Goal: Task Accomplishment & Management: Complete application form

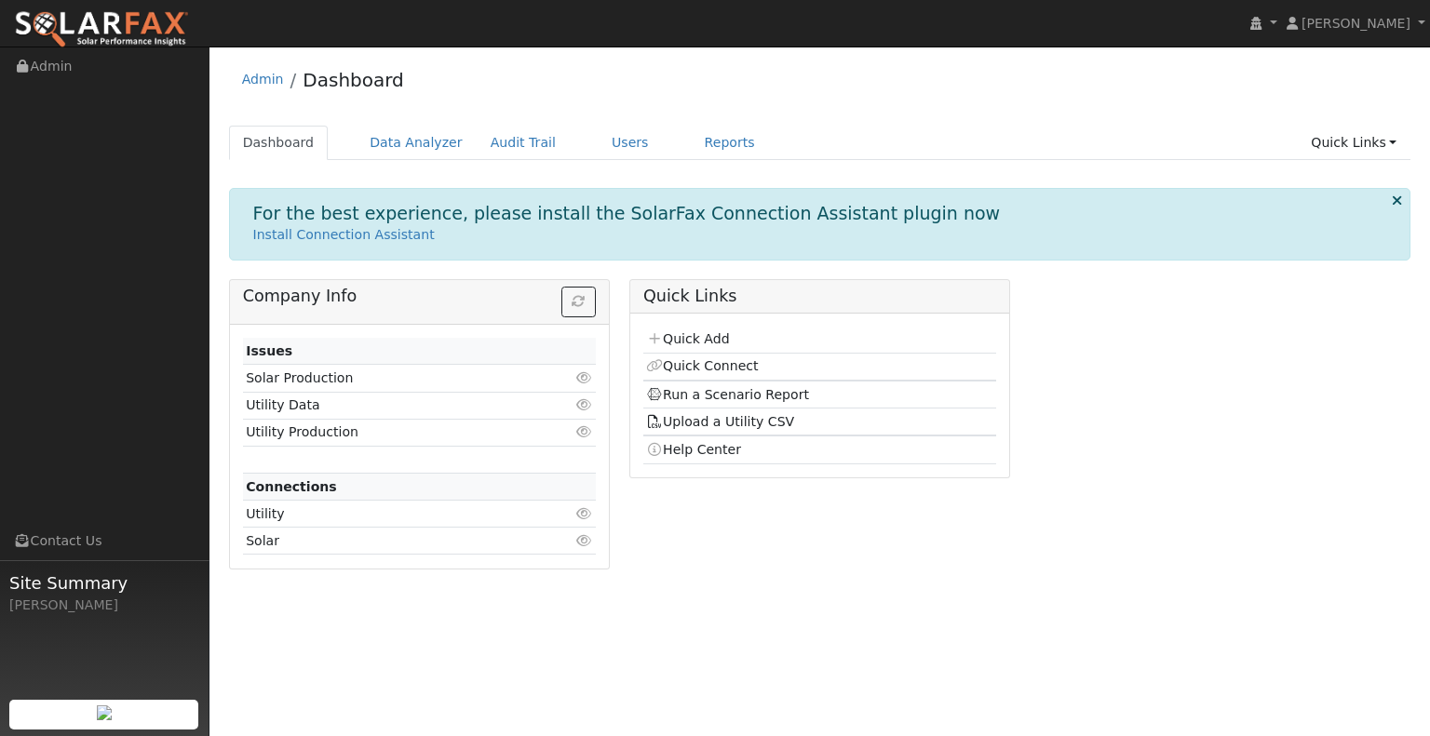
click at [555, 90] on div "Admin Dashboard" at bounding box center [820, 84] width 1182 height 57
click at [618, 144] on link "Users" at bounding box center [630, 143] width 65 height 34
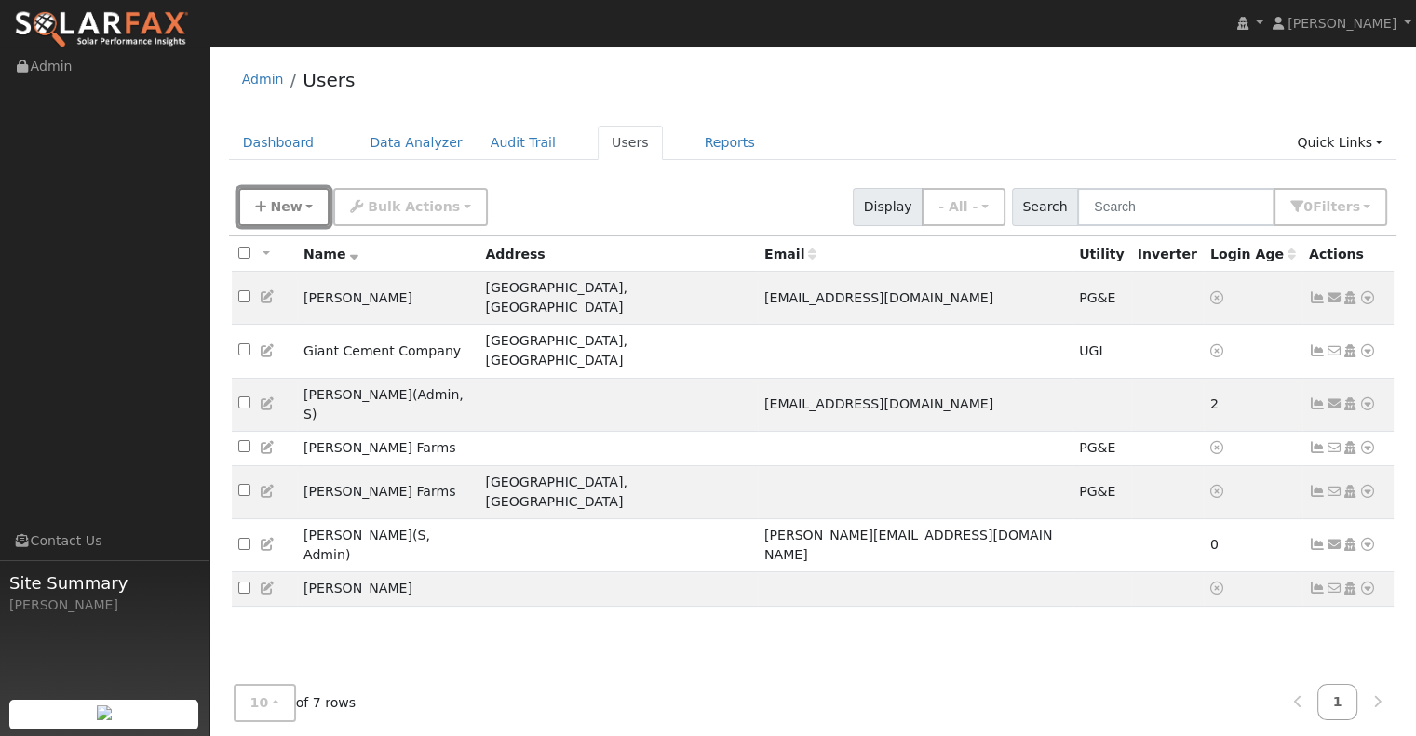
click at [286, 209] on span "New" at bounding box center [286, 206] width 32 height 15
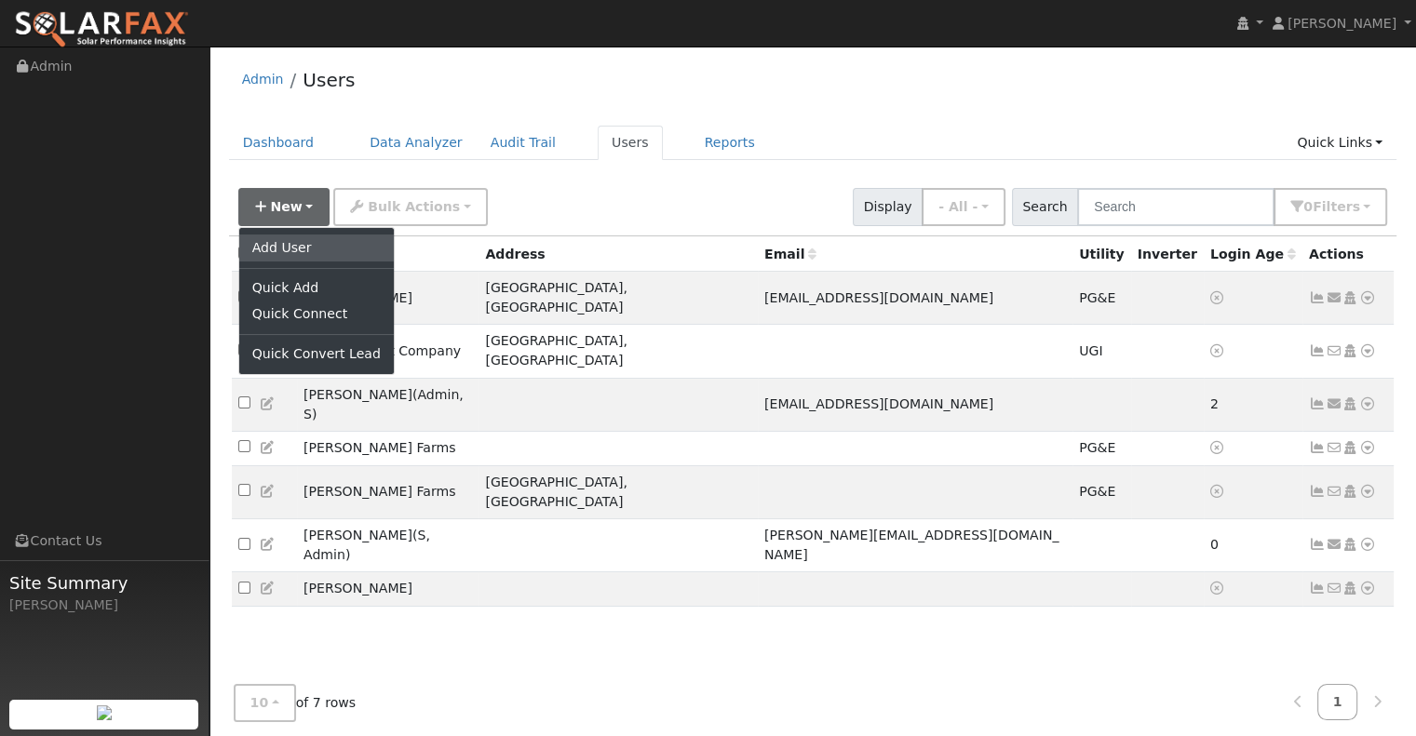
click at [285, 241] on link "Add User" at bounding box center [316, 248] width 155 height 26
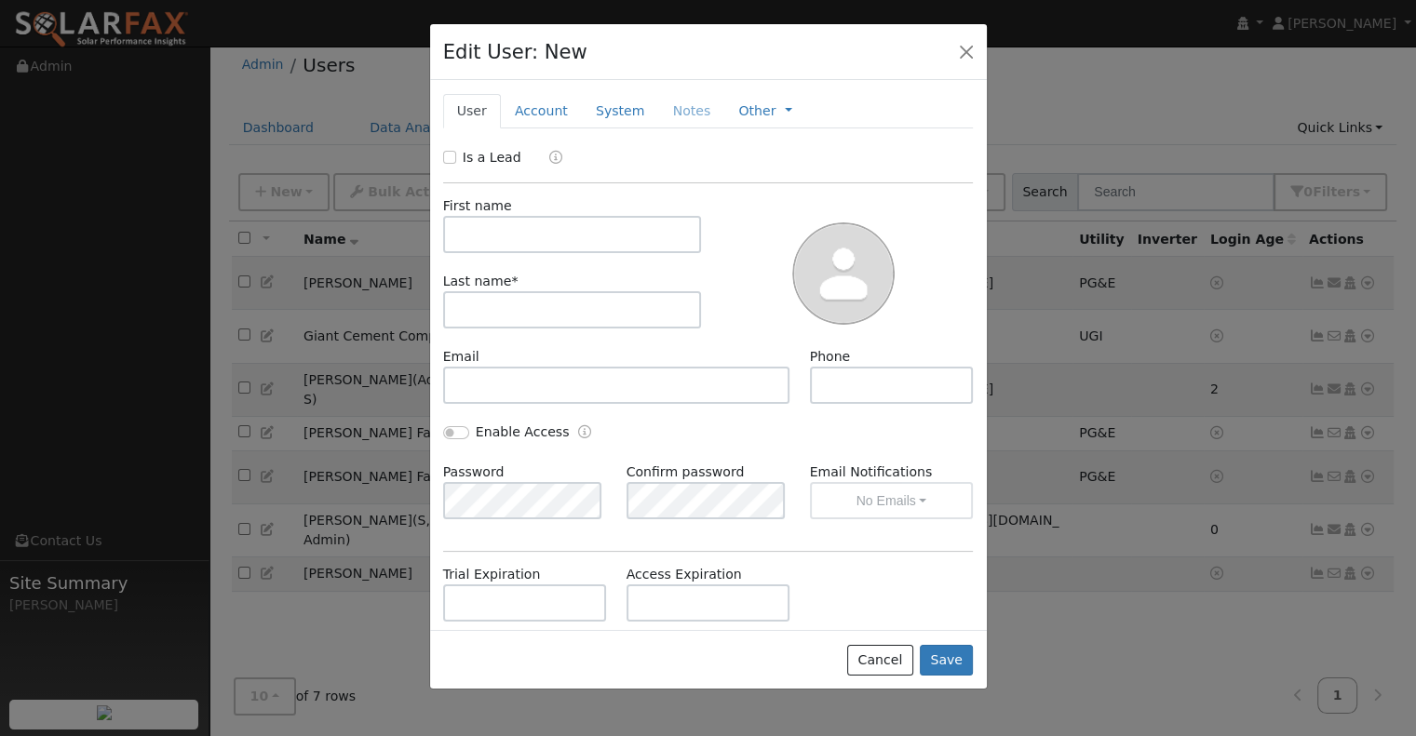
click at [460, 155] on div "Is a Lead" at bounding box center [484, 158] width 83 height 20
click at [450, 156] on input "Is a Lead" at bounding box center [449, 157] width 13 height 13
checkbox input "true"
click at [554, 163] on link "Qualified" at bounding box center [565, 157] width 70 height 15
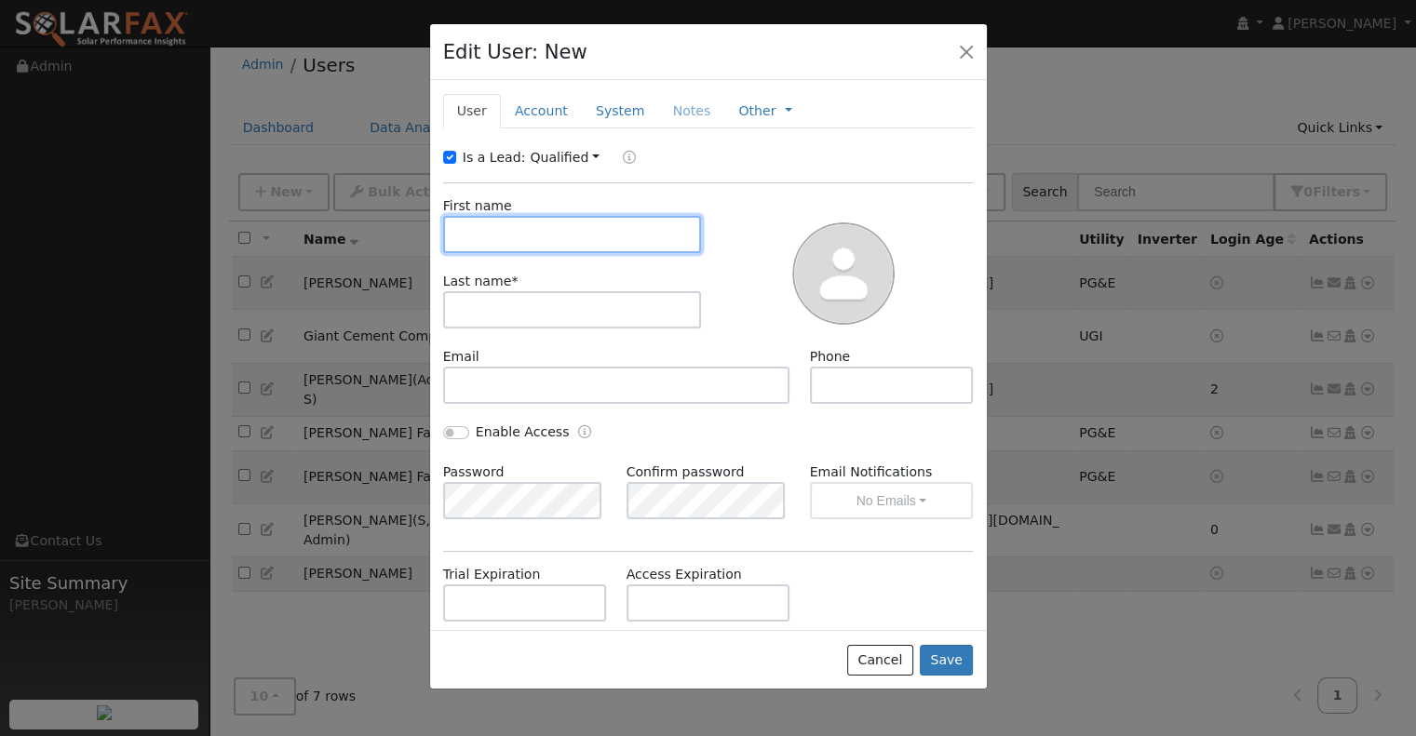
click at [496, 227] on input "text" at bounding box center [572, 234] width 259 height 37
paste input "Mohegan Sun"
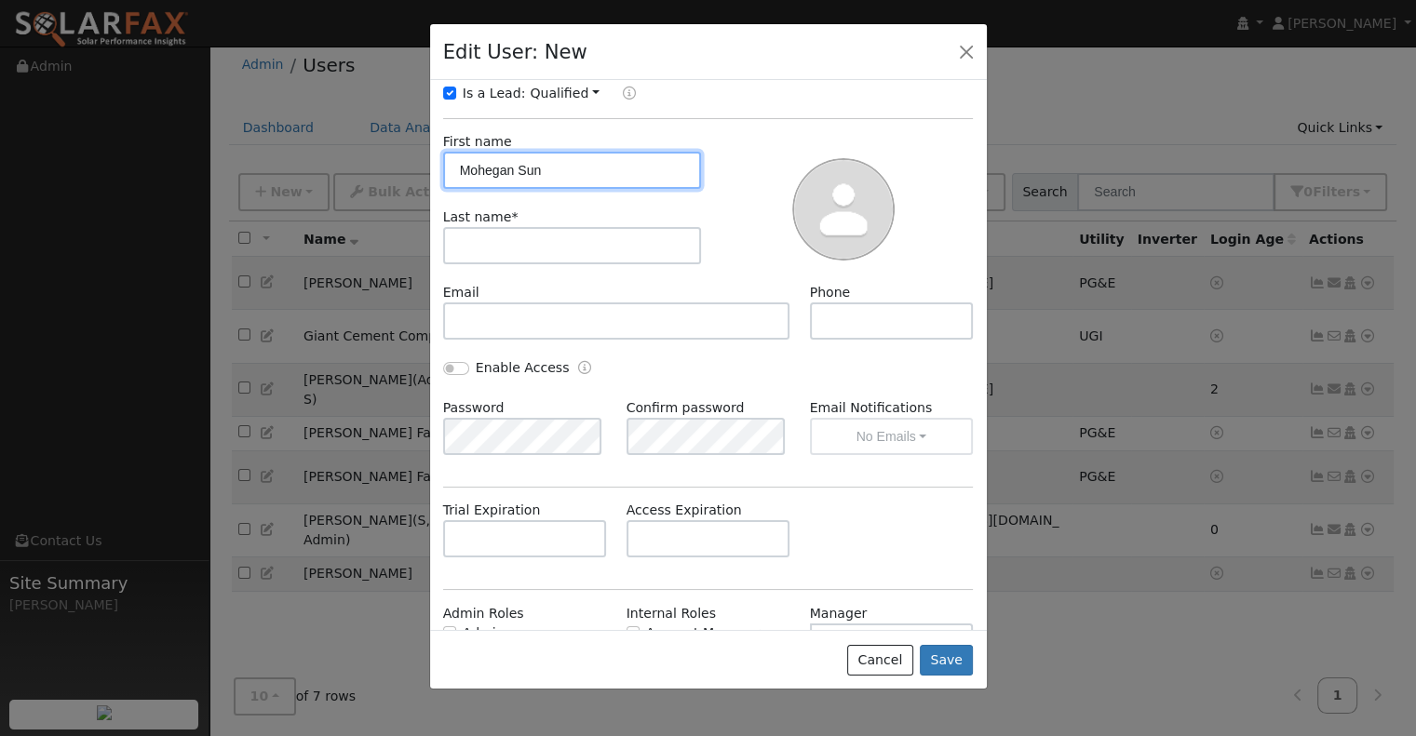
scroll to position [93, 0]
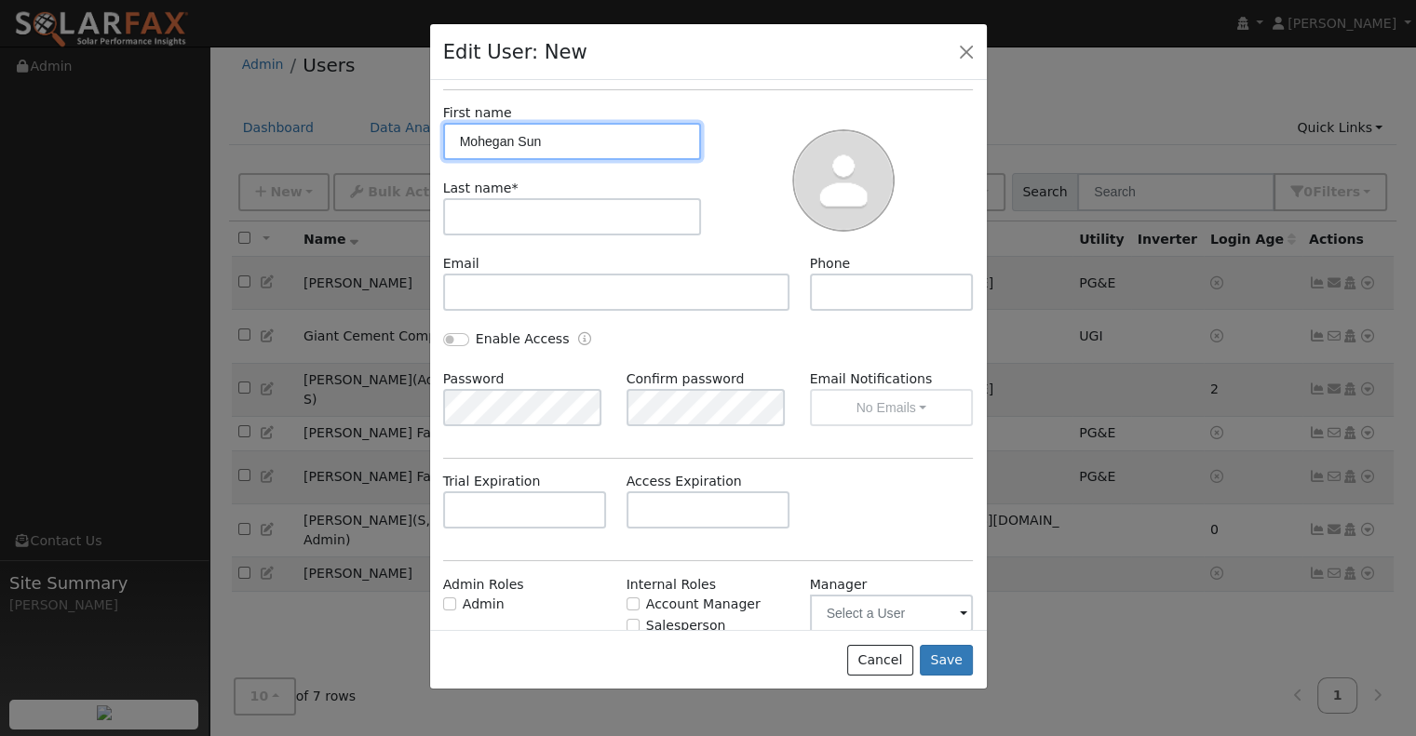
drag, startPoint x: 518, startPoint y: 144, endPoint x: 657, endPoint y: 144, distance: 139.7
click at [657, 144] on input "Mohegan Sun" at bounding box center [572, 141] width 259 height 37
type input "Mohegan"
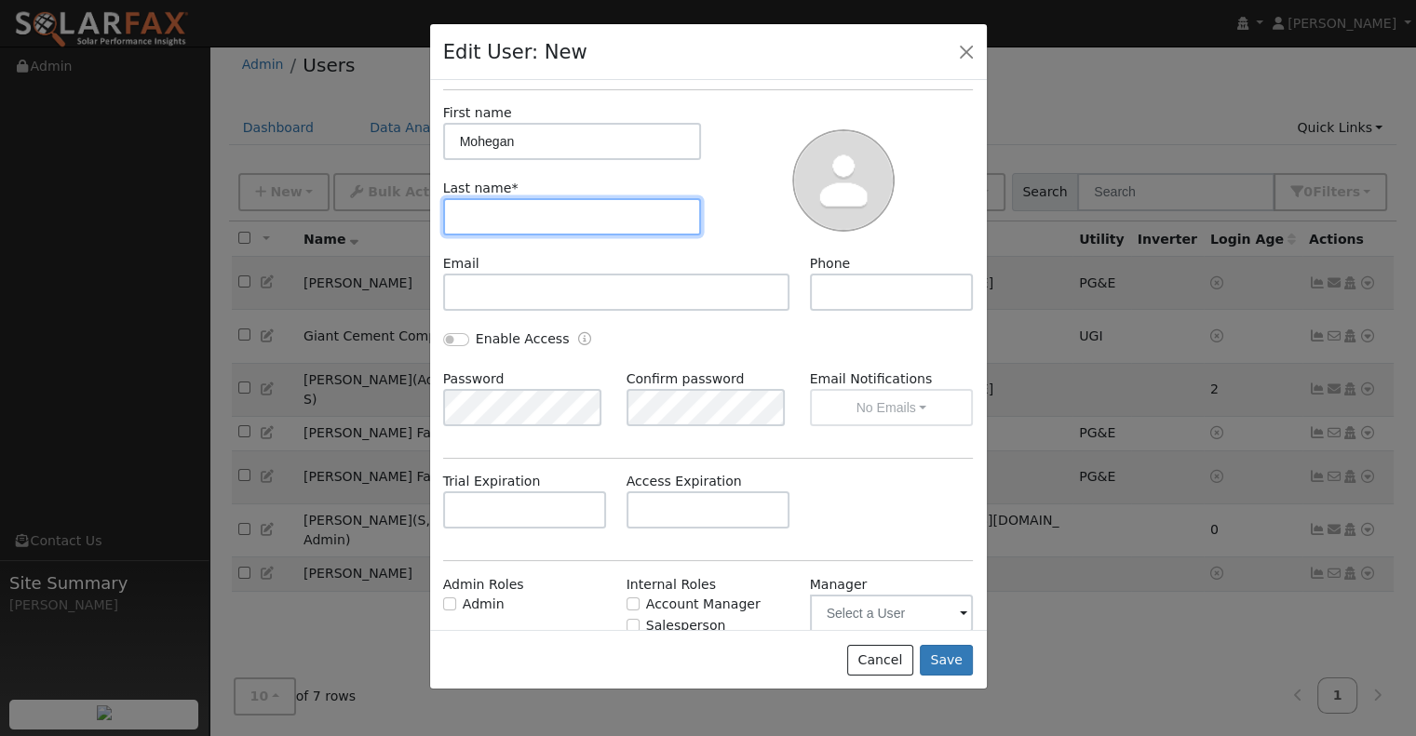
click at [499, 208] on input "text" at bounding box center [572, 216] width 259 height 37
paste input "Sun"
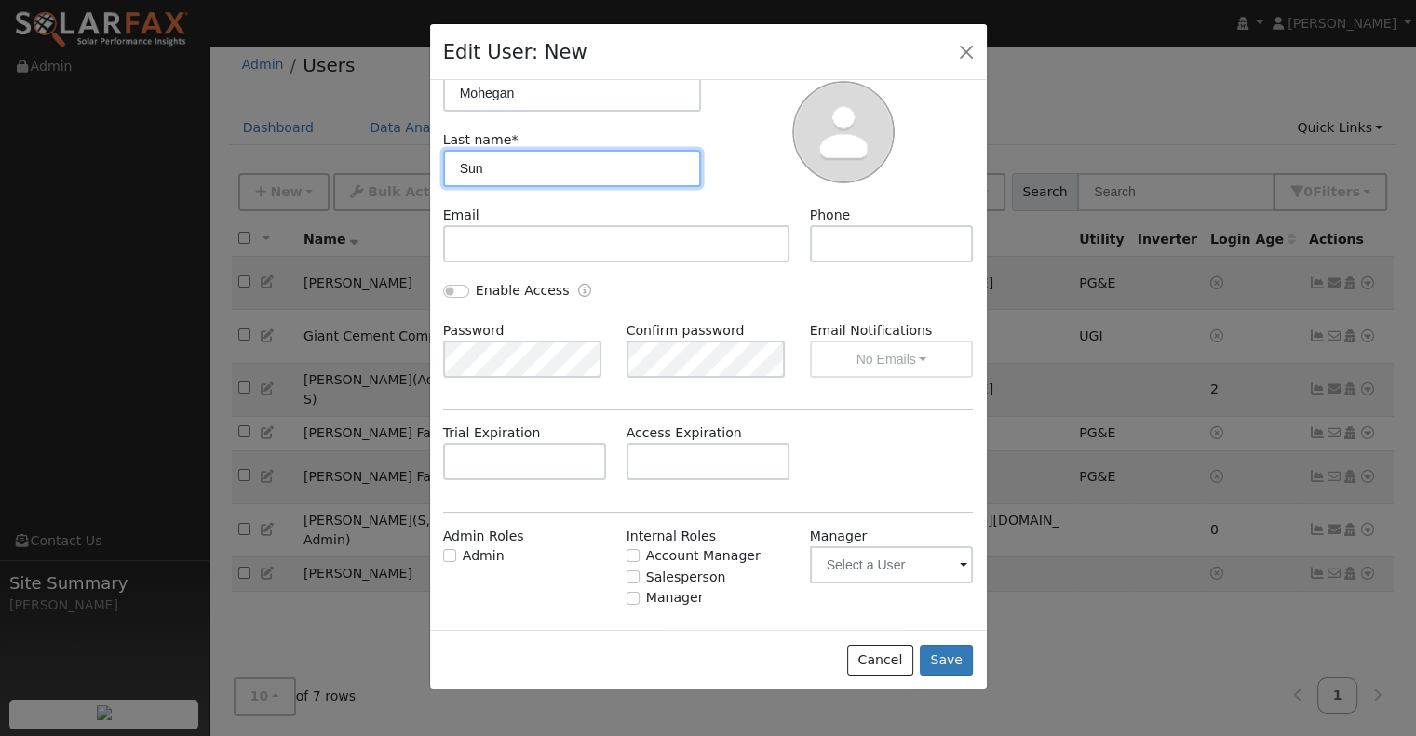
scroll to position [171, 0]
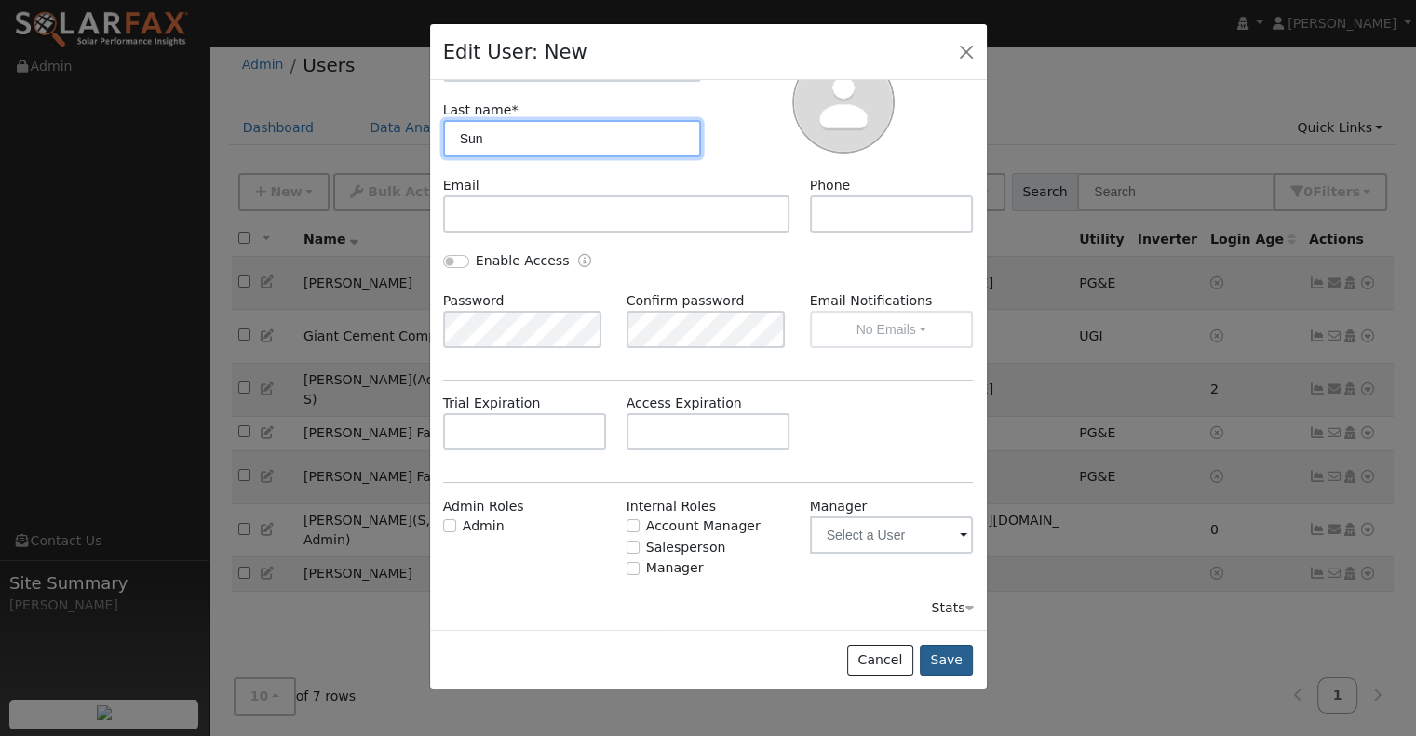
type input "Sun"
click at [946, 663] on button "Save" at bounding box center [947, 661] width 54 height 32
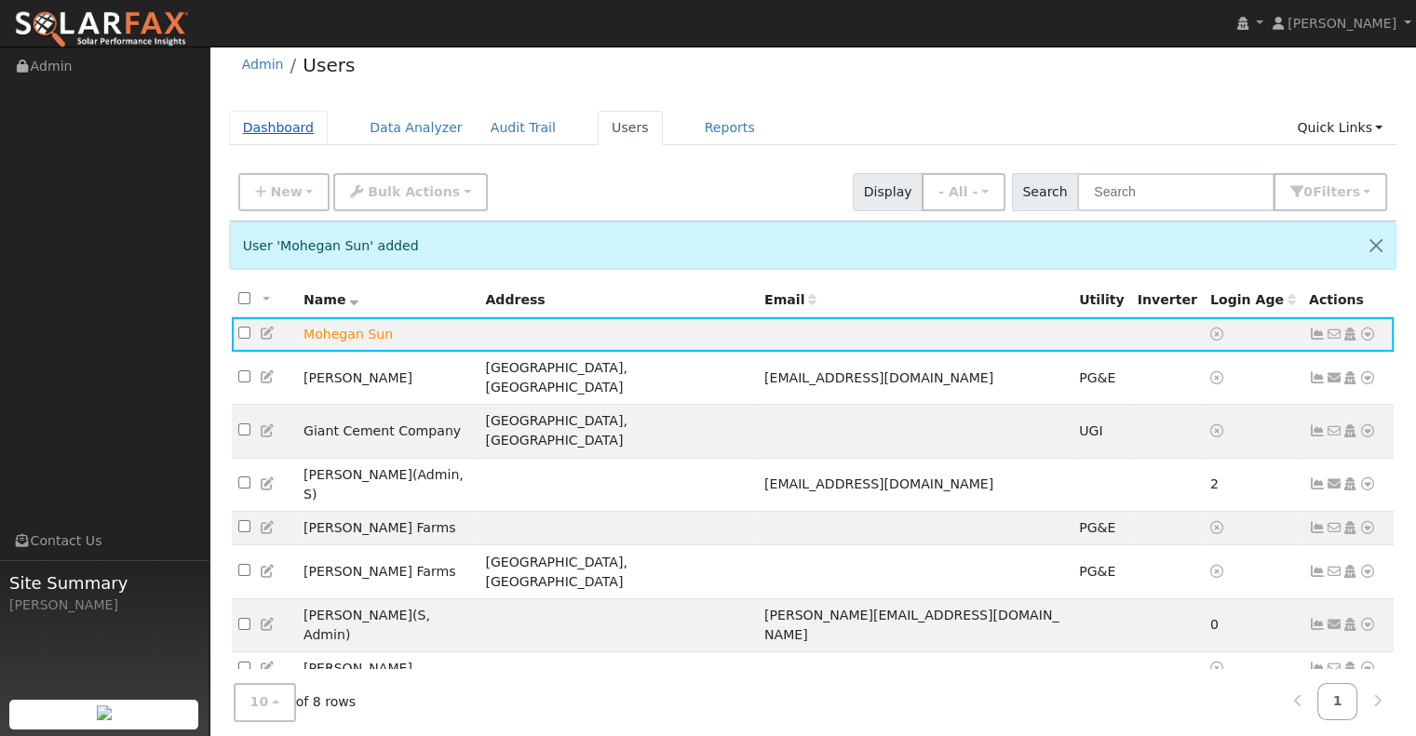
click at [284, 142] on link "Dashboard" at bounding box center [279, 128] width 100 height 34
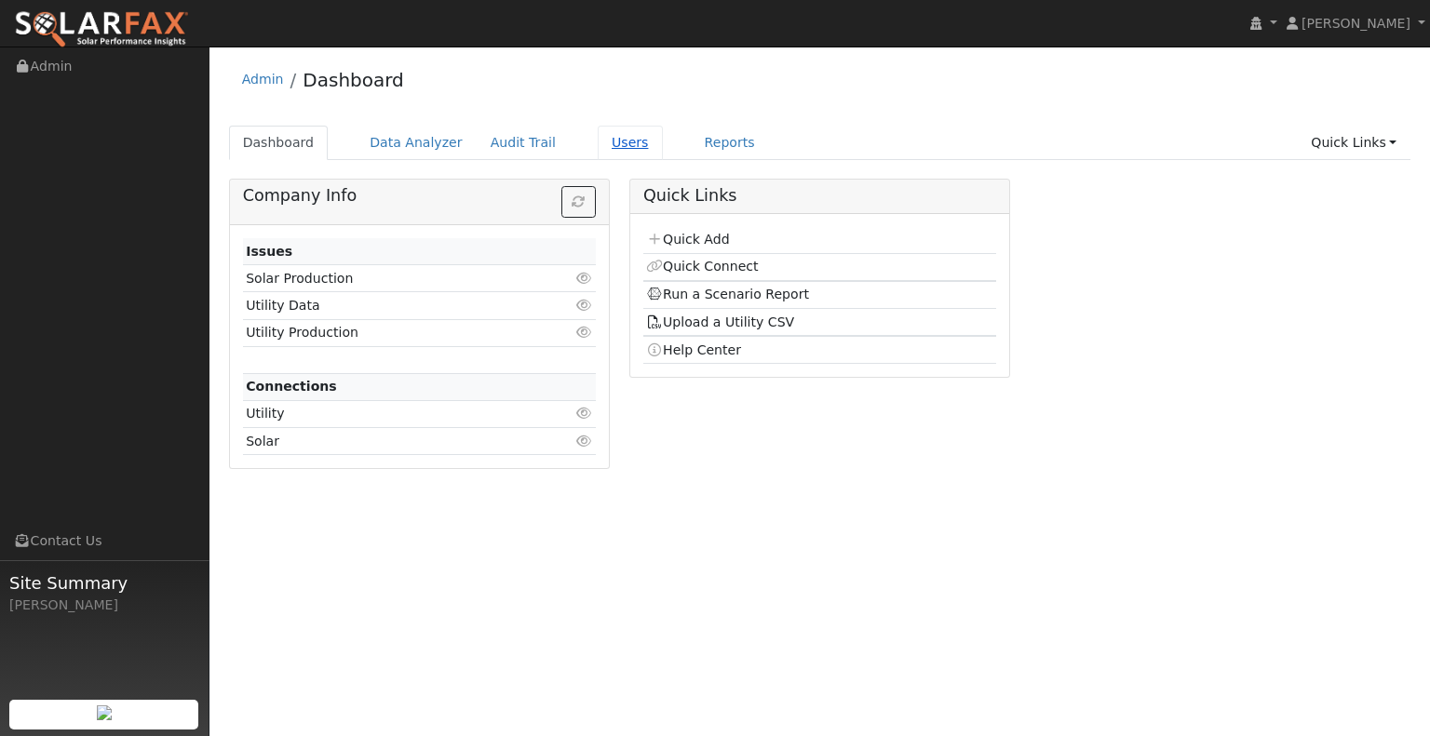
click at [603, 139] on link "Users" at bounding box center [630, 143] width 65 height 34
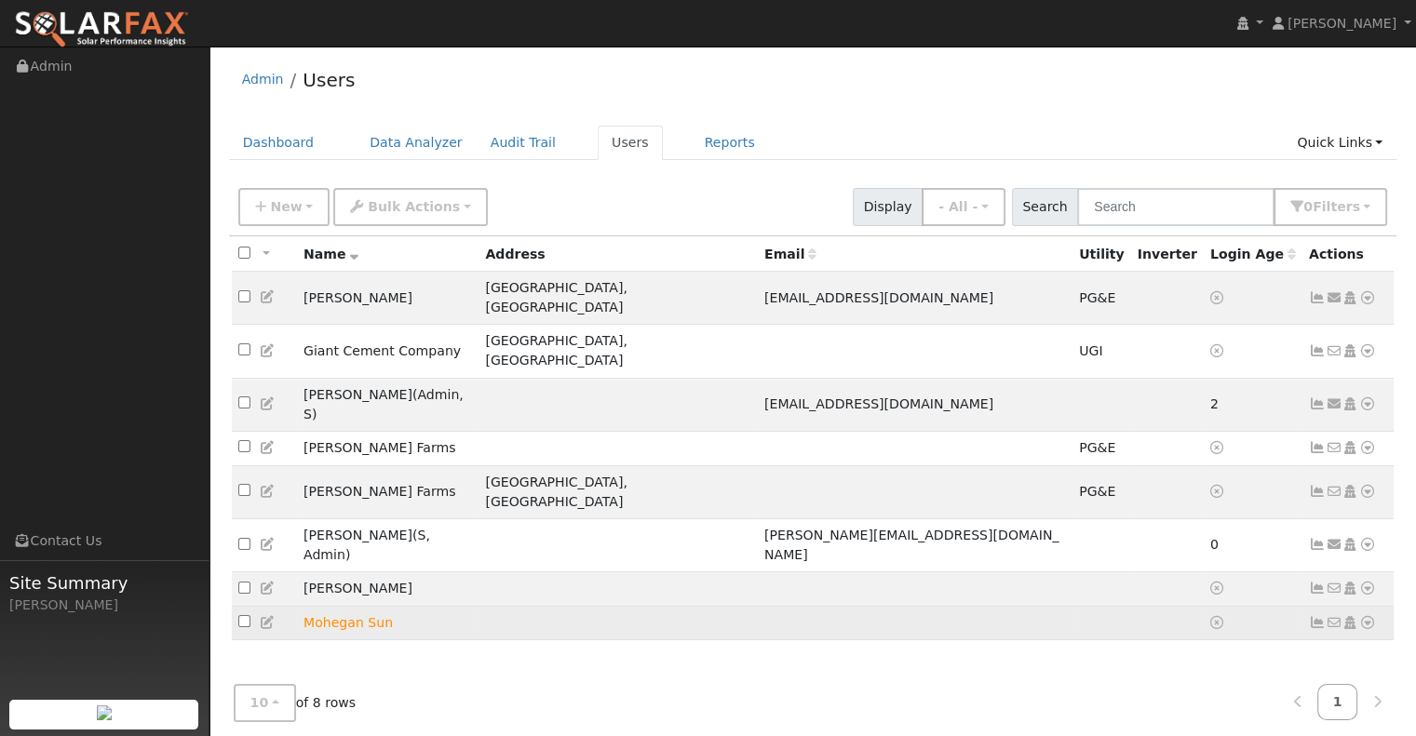
click at [342, 606] on td "Mohegan Sun" at bounding box center [388, 623] width 182 height 34
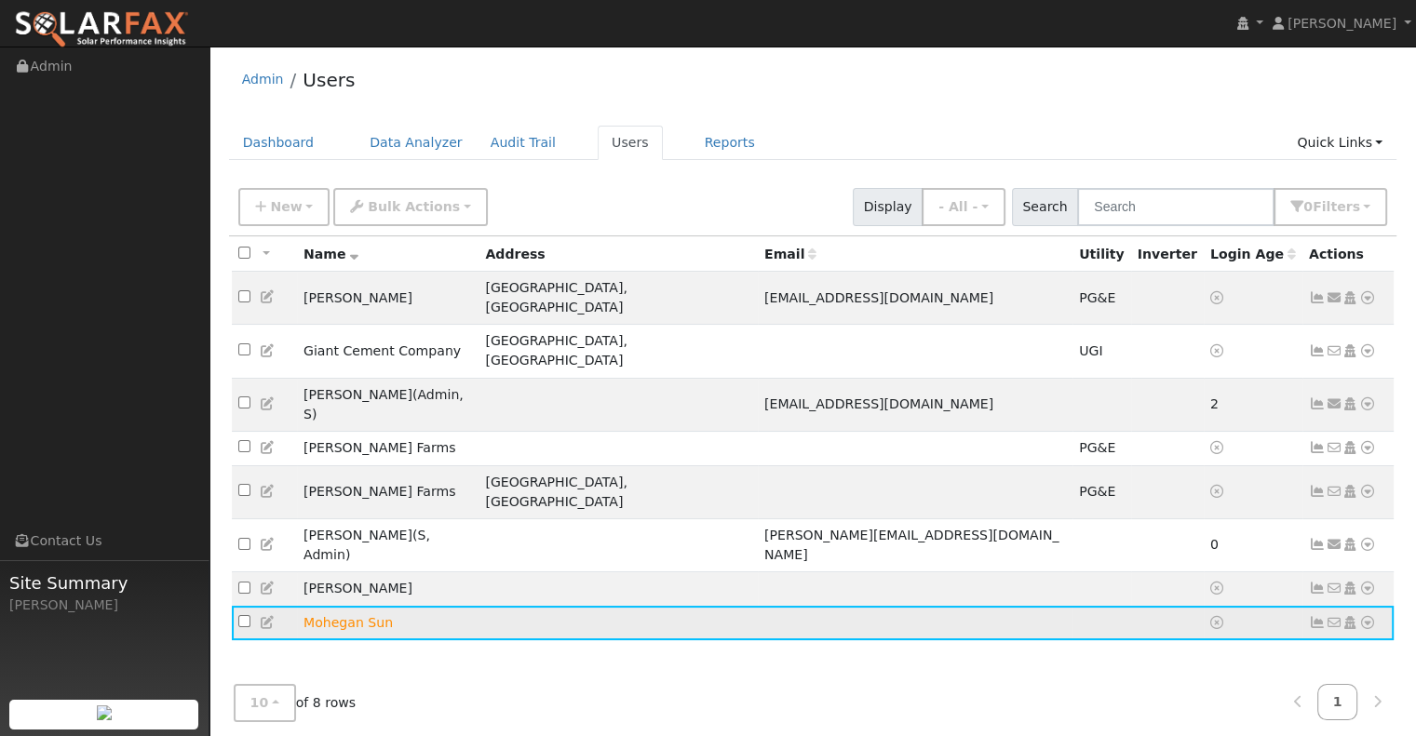
click at [1370, 616] on icon at bounding box center [1367, 622] width 17 height 13
click at [1163, 500] on link "Import From CSV" at bounding box center [1170, 513] width 137 height 26
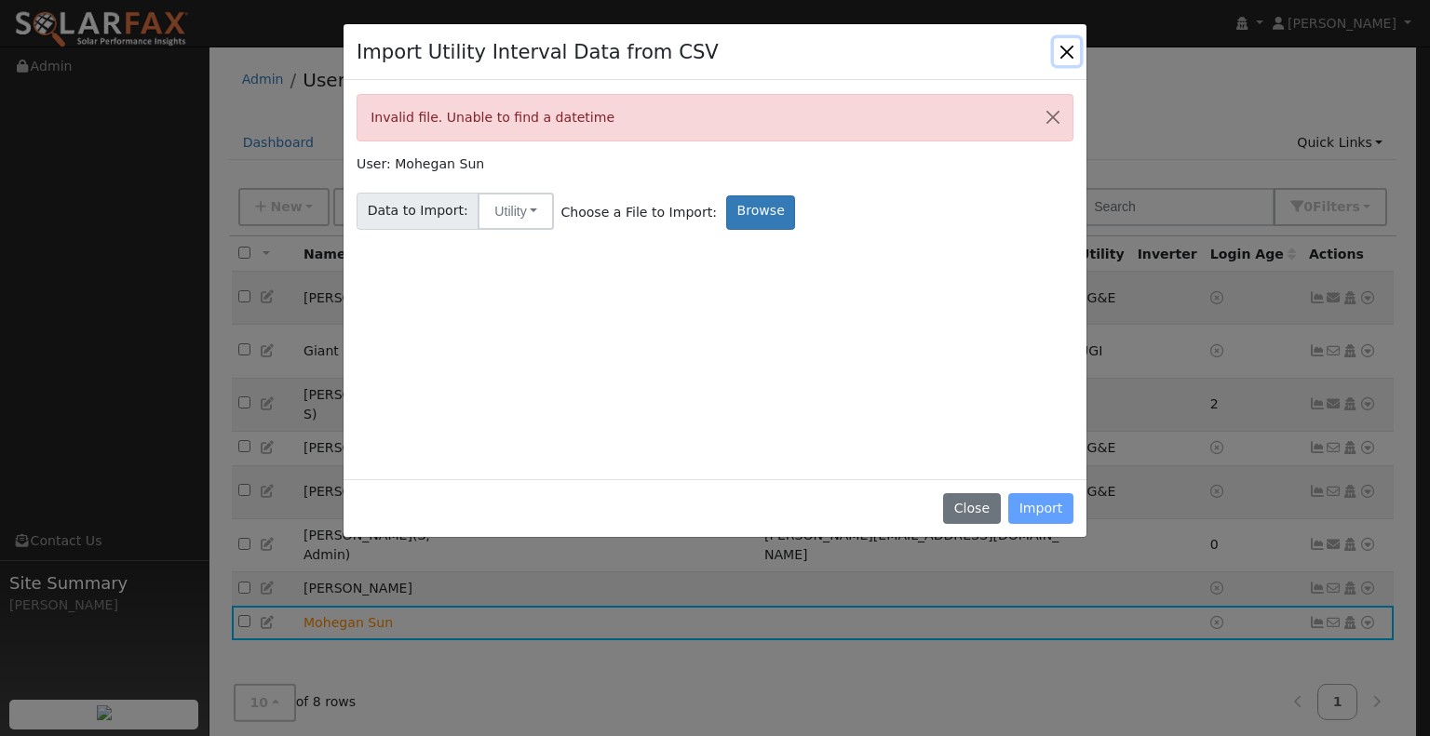
click at [1060, 48] on button "Close" at bounding box center [1067, 51] width 26 height 26
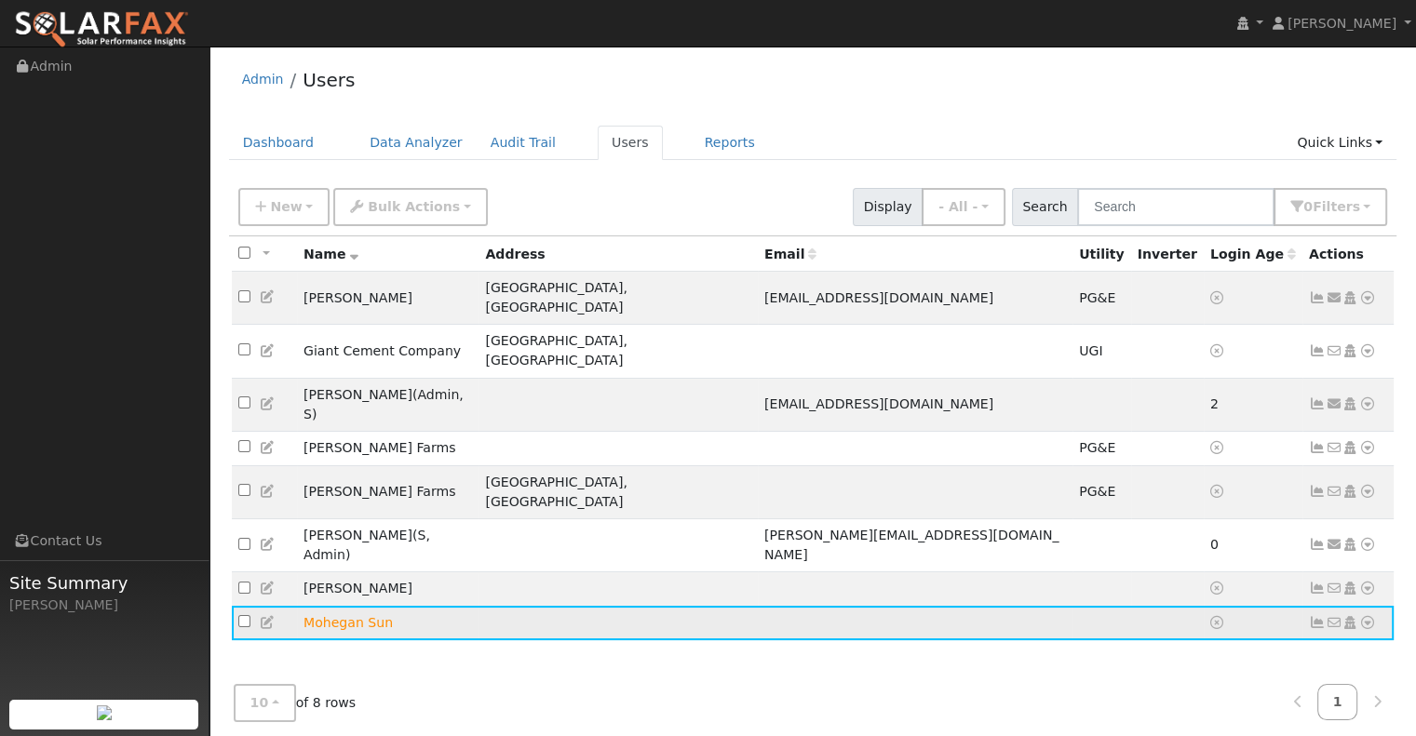
click at [1370, 616] on icon at bounding box center [1367, 622] width 17 height 13
click at [1210, 500] on link "Import From CSV" at bounding box center [1170, 513] width 137 height 26
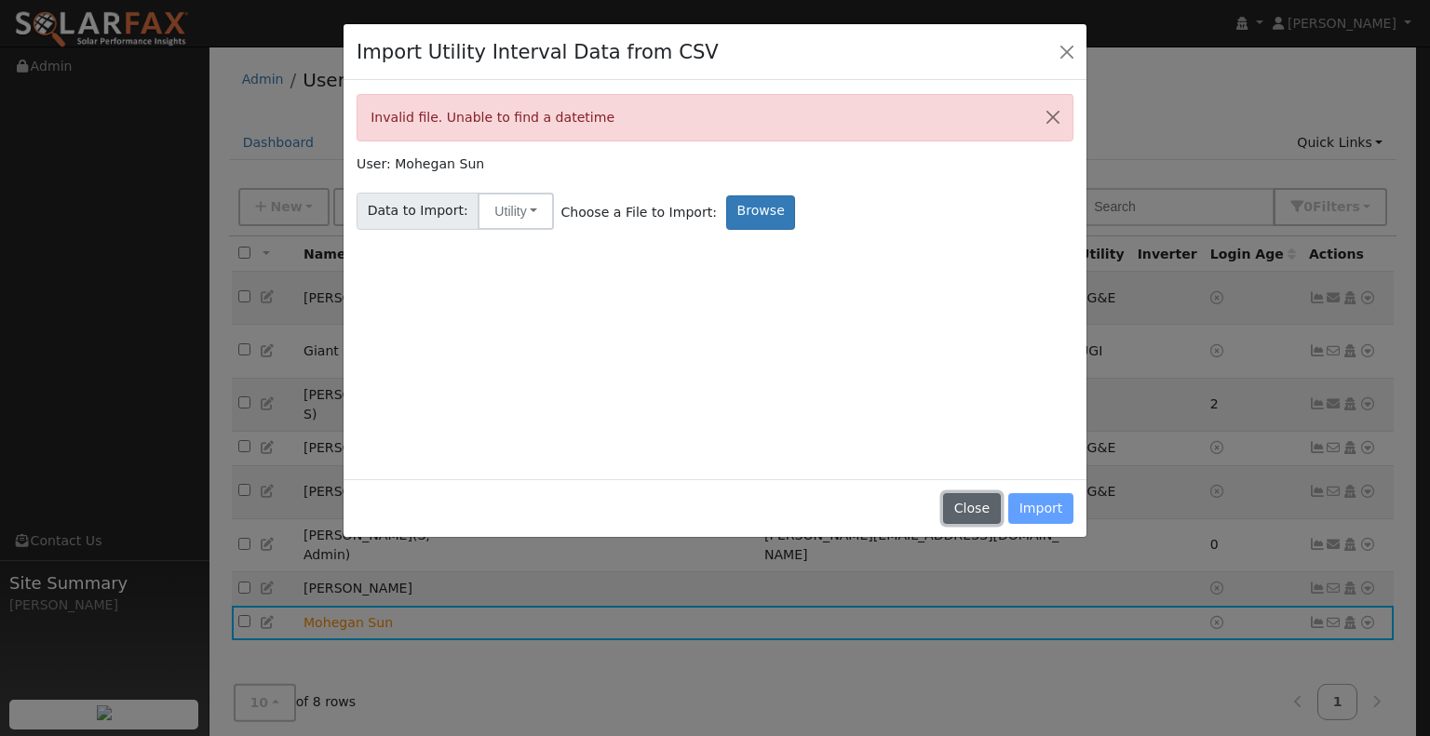
click at [981, 509] on button "Close" at bounding box center [971, 509] width 57 height 32
